Goal: Find contact information: Find contact information

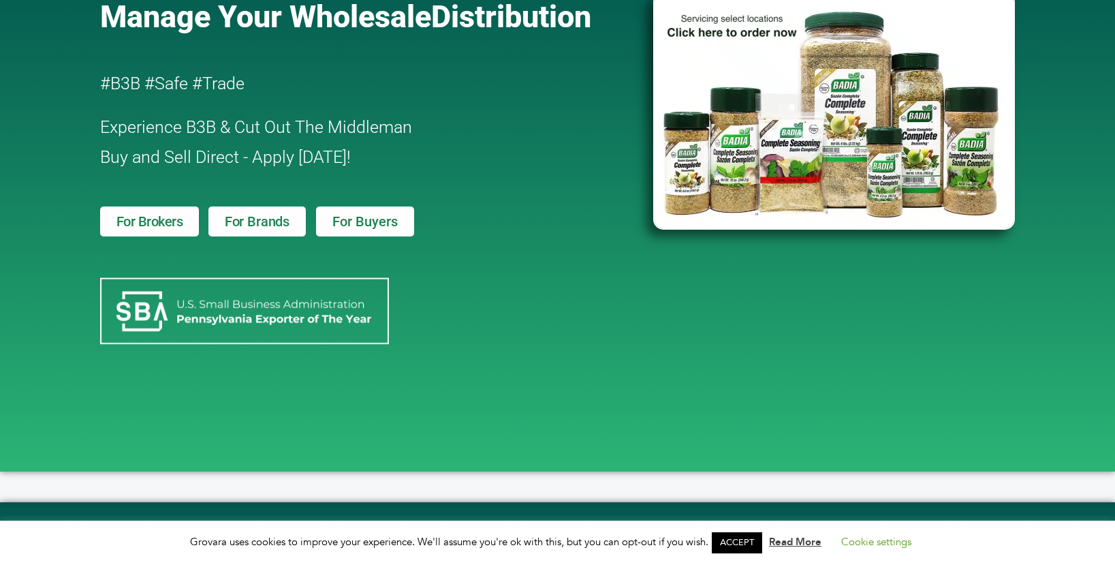
scroll to position [409, 0]
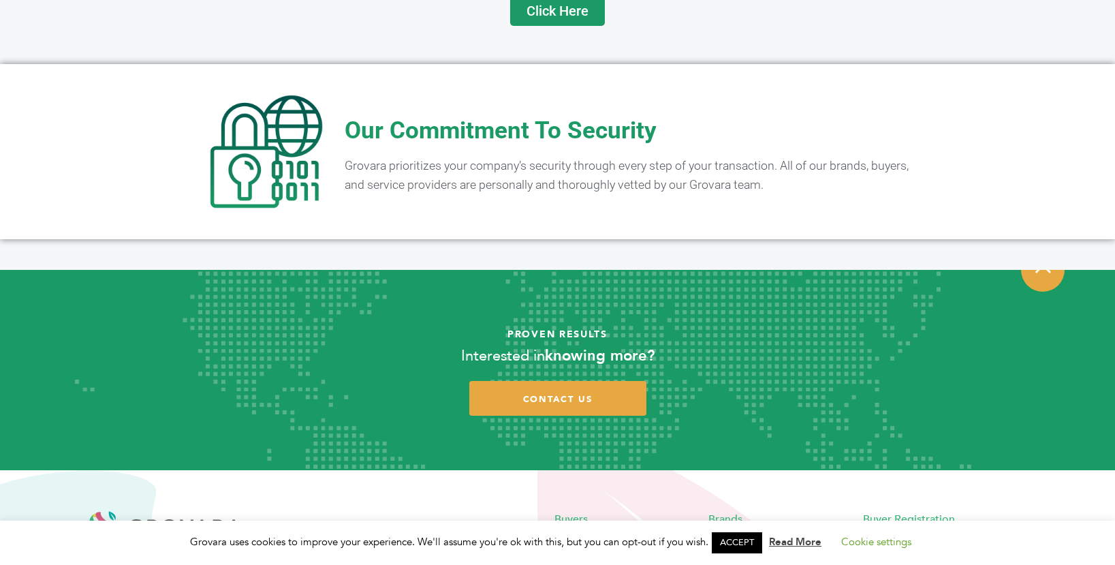
scroll to position [2687, 0]
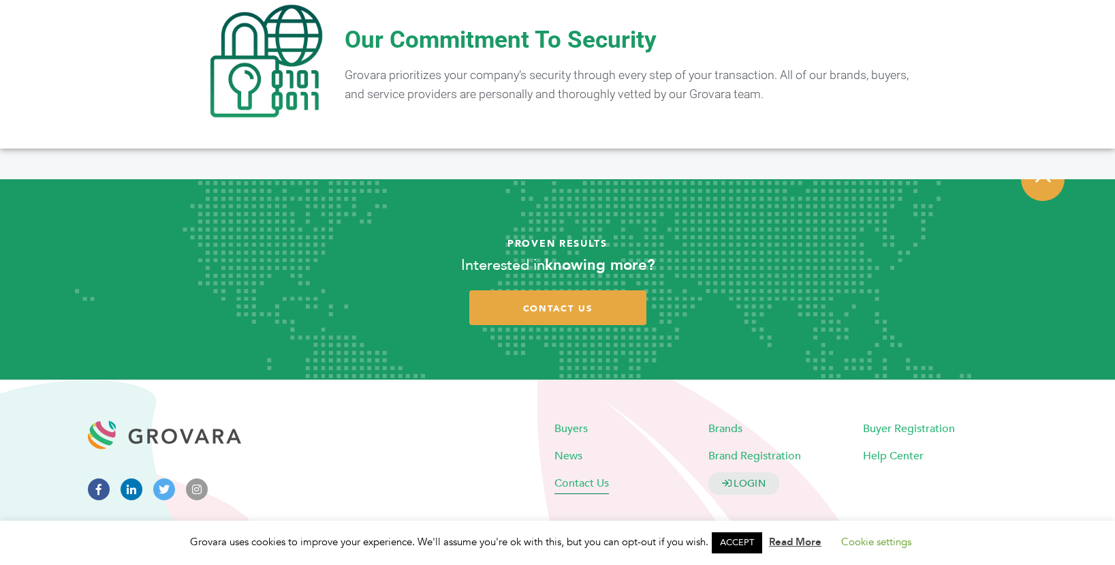
click at [592, 475] on span "Contact Us" at bounding box center [582, 482] width 55 height 15
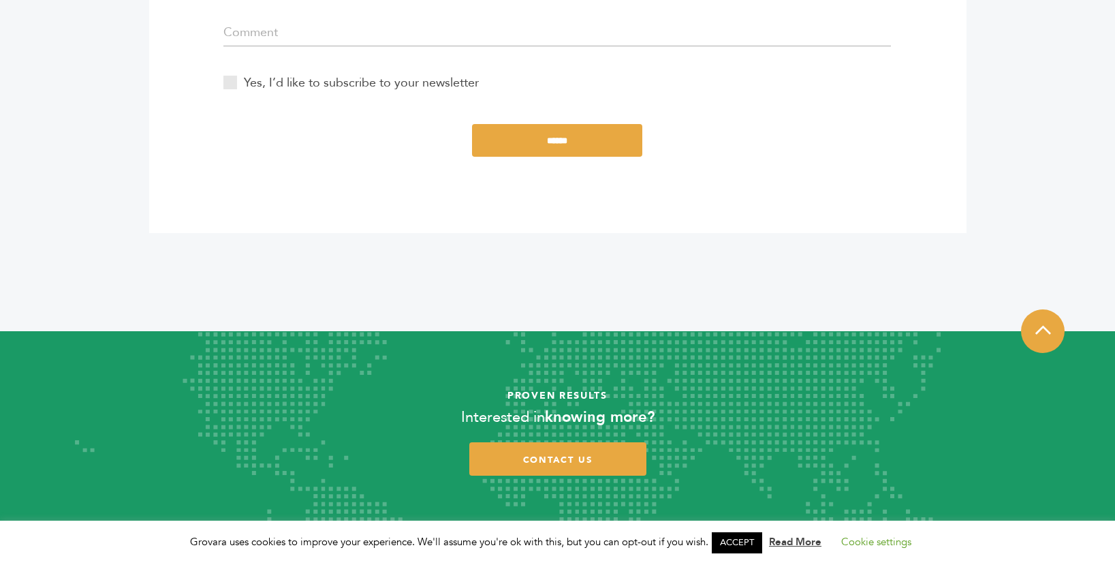
scroll to position [831, 0]
